Goal: Task Accomplishment & Management: Complete application form

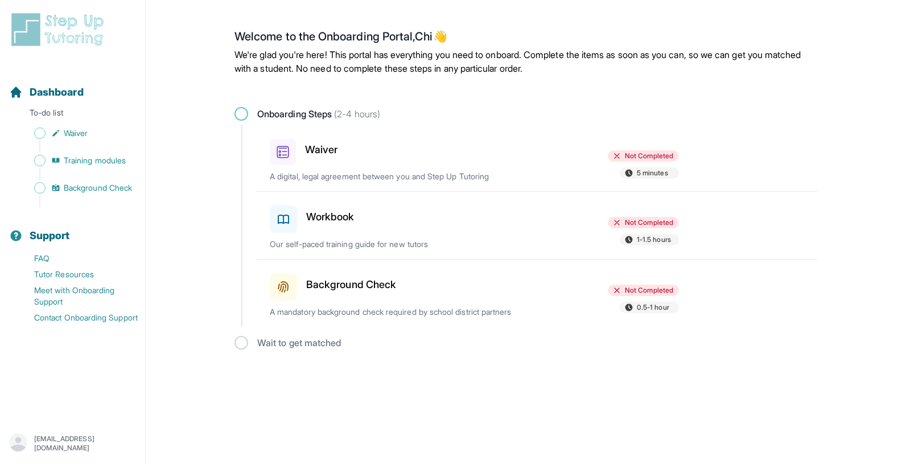
click at [241, 110] on span at bounding box center [242, 114] width 14 height 14
click at [301, 144] on div "Waiver" at bounding box center [336, 149] width 133 height 31
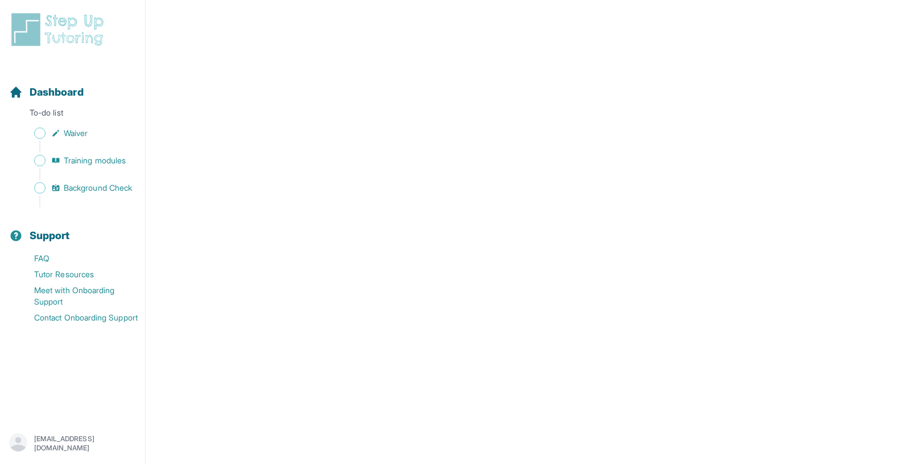
scroll to position [1963, 0]
click at [78, 138] on span "Waiver" at bounding box center [76, 133] width 24 height 11
click at [46, 135] on link "Waiver" at bounding box center [77, 133] width 136 height 16
click at [80, 167] on link "Training modules" at bounding box center [77, 161] width 136 height 16
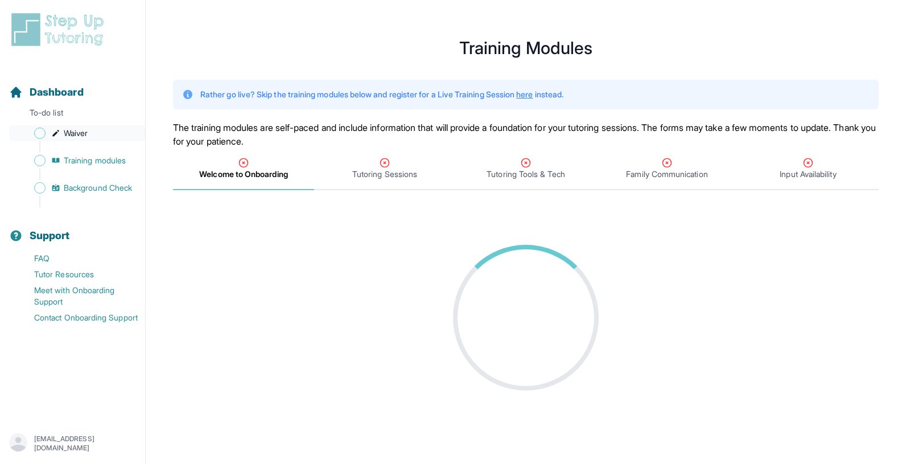
click at [85, 140] on link "Waiver" at bounding box center [77, 133] width 136 height 16
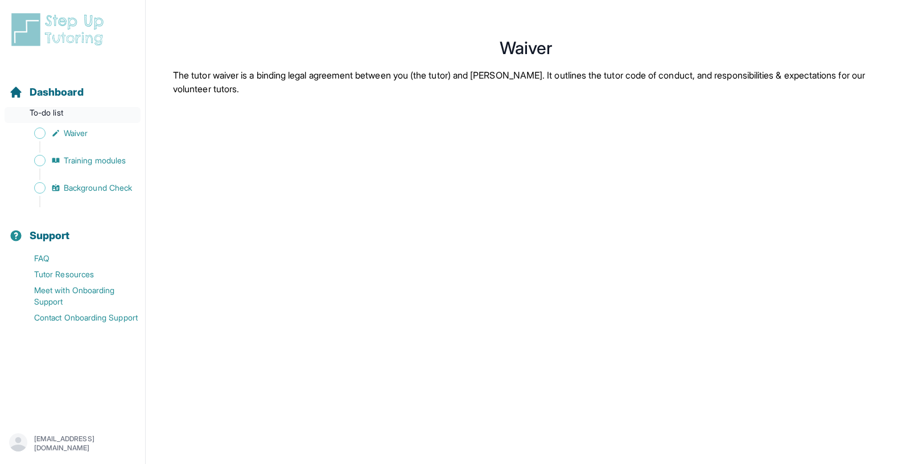
click at [94, 116] on p "To-do list" at bounding box center [73, 115] width 136 height 16
click at [93, 97] on div "Dashboard" at bounding box center [73, 92] width 136 height 25
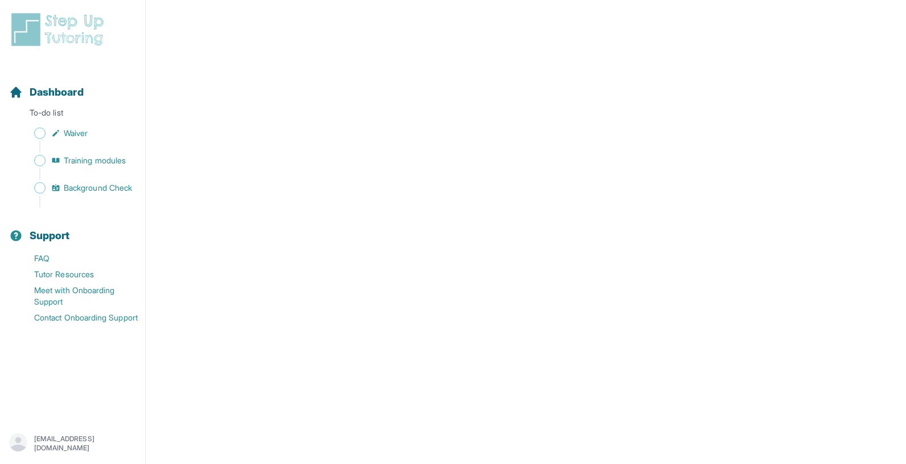
scroll to position [1600, 0]
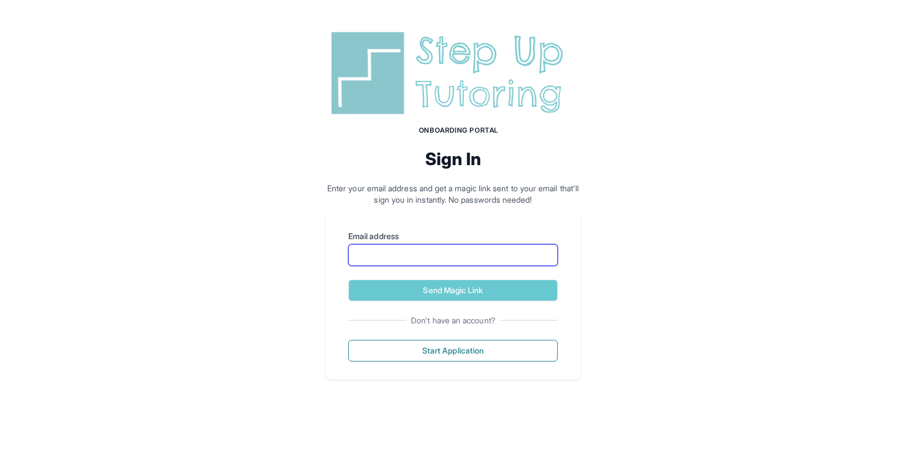
click at [458, 255] on input "Email address" at bounding box center [452, 255] width 209 height 22
type input "**********"
click at [348, 280] on button "Send Magic Link" at bounding box center [452, 291] width 209 height 22
